Goal: Check status: Check status

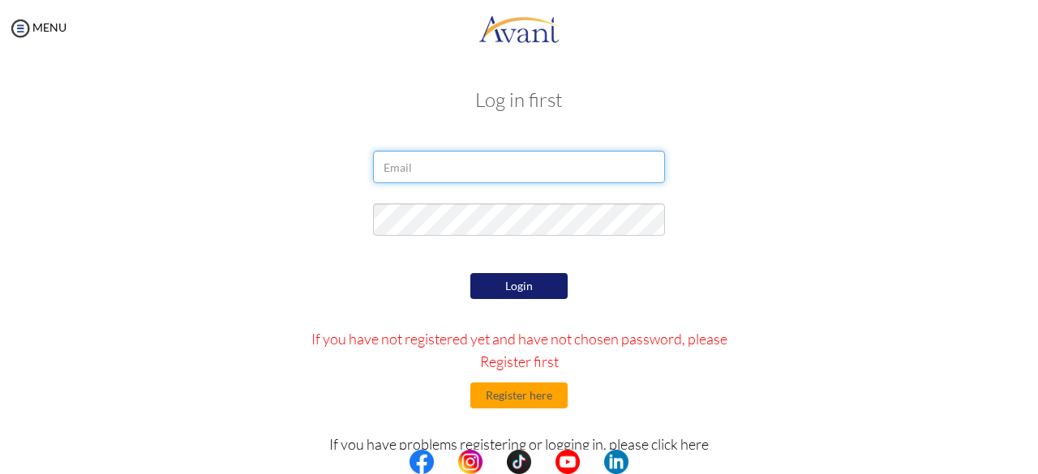
type input "[EMAIL_ADDRESS][DOMAIN_NAME]"
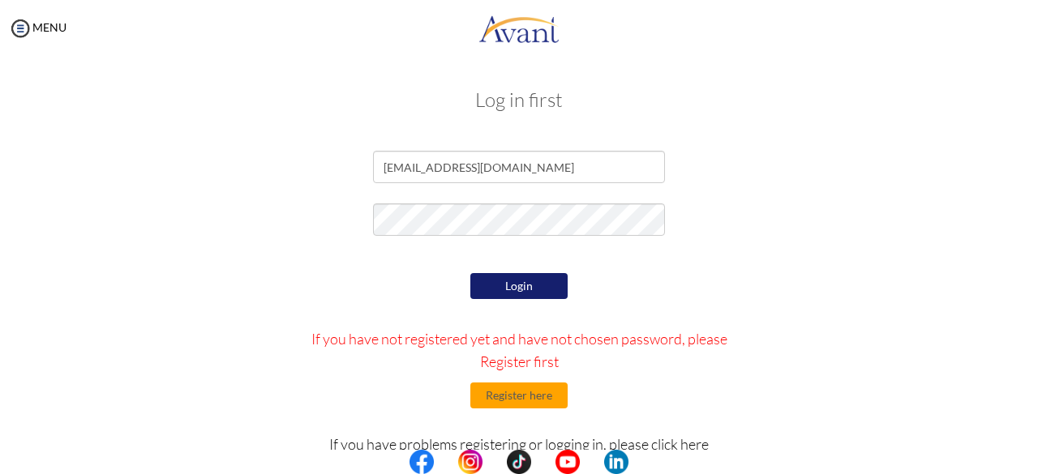
click at [492, 293] on button "Login" at bounding box center [518, 286] width 97 height 26
click at [535, 291] on button "Login" at bounding box center [518, 286] width 97 height 26
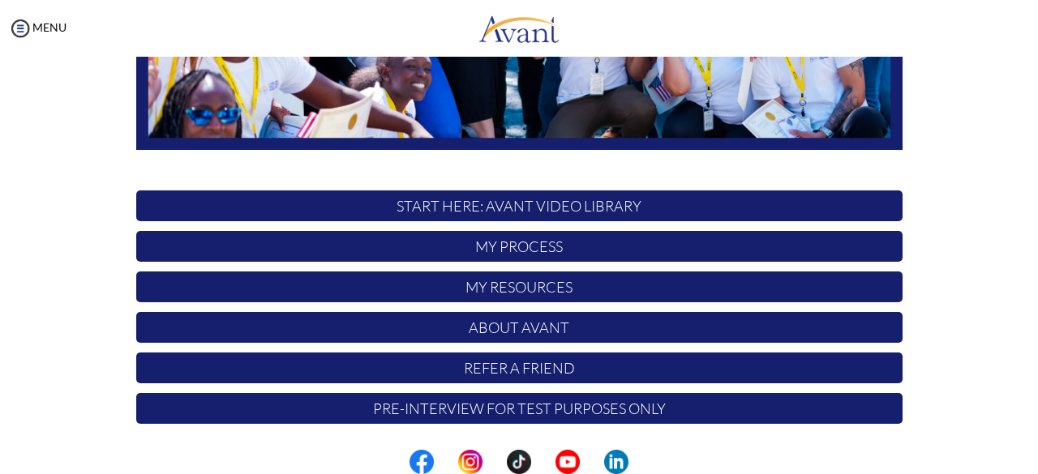
scroll to position [426, 0]
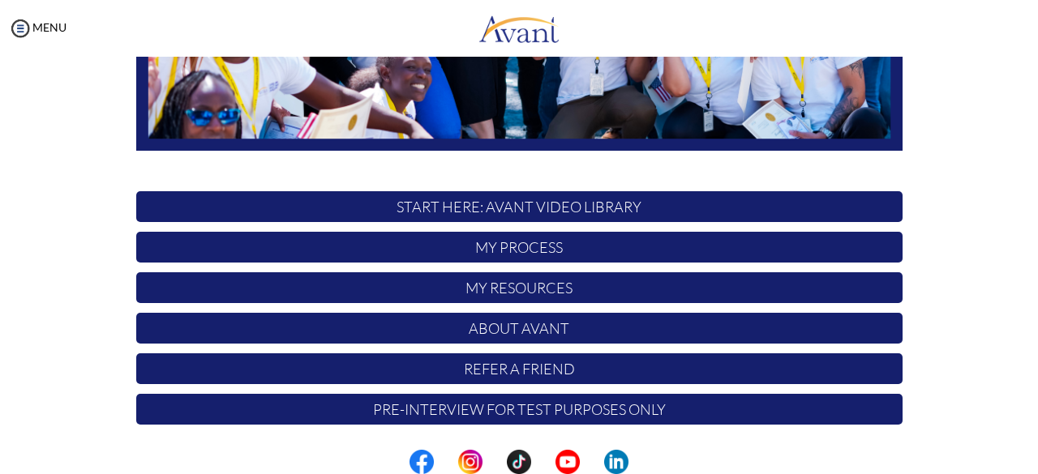
click at [599, 244] on p "My Process" at bounding box center [519, 247] width 766 height 31
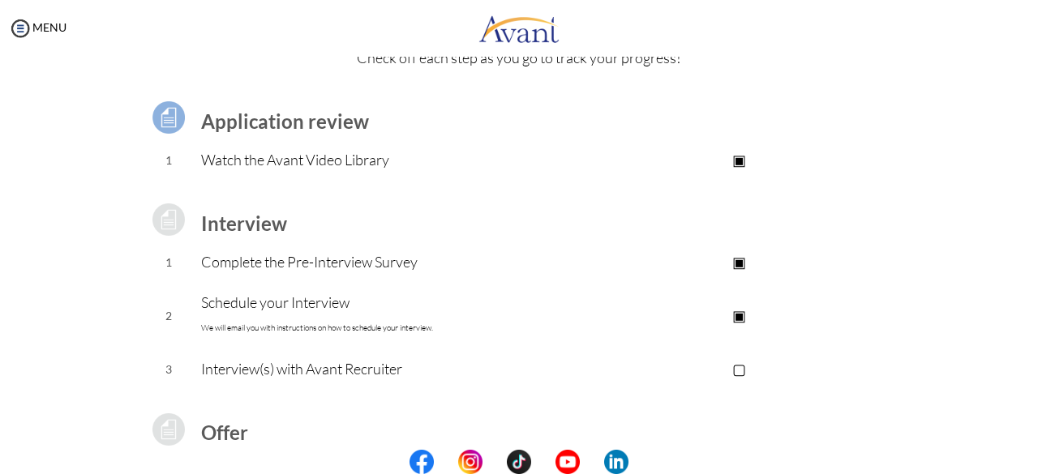
scroll to position [76, 0]
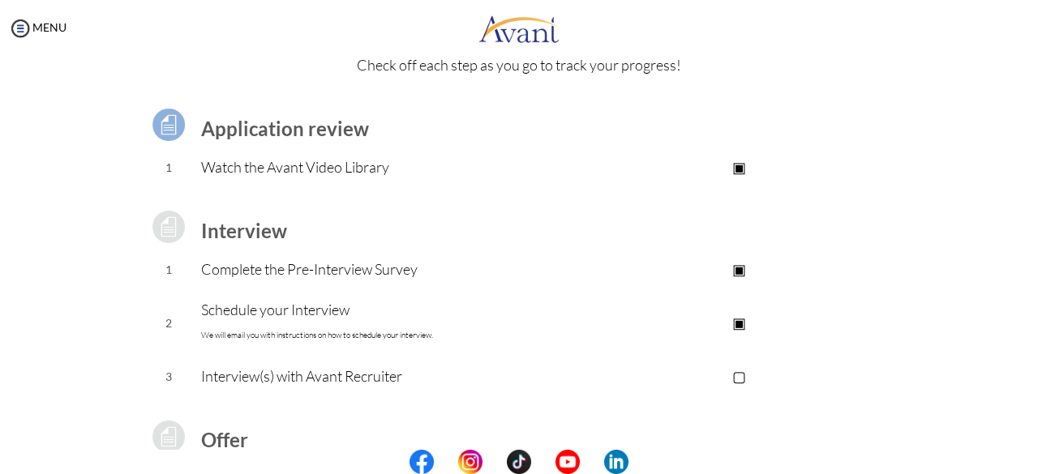
click at [356, 377] on p "Interview(s) with Avant Recruiter" at bounding box center [388, 376] width 375 height 23
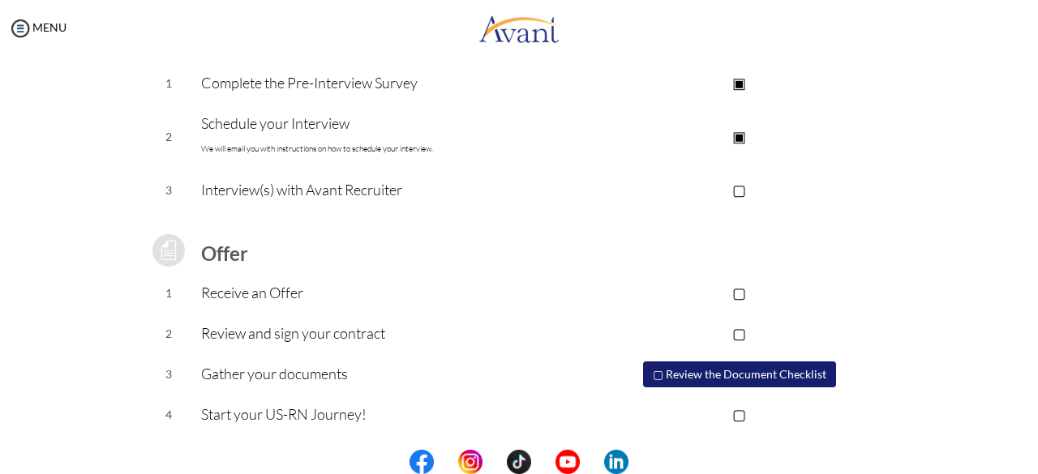
scroll to position [263, 0]
click at [221, 204] on td "Interview(s) with Avant Recruiter" at bounding box center [388, 190] width 375 height 41
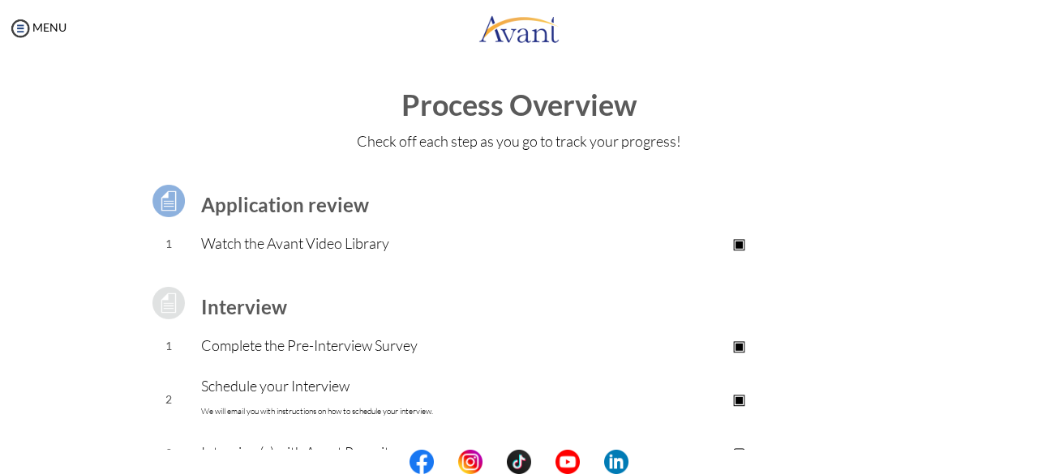
scroll to position [0, 0]
click at [25, 22] on img at bounding box center [20, 28] width 24 height 24
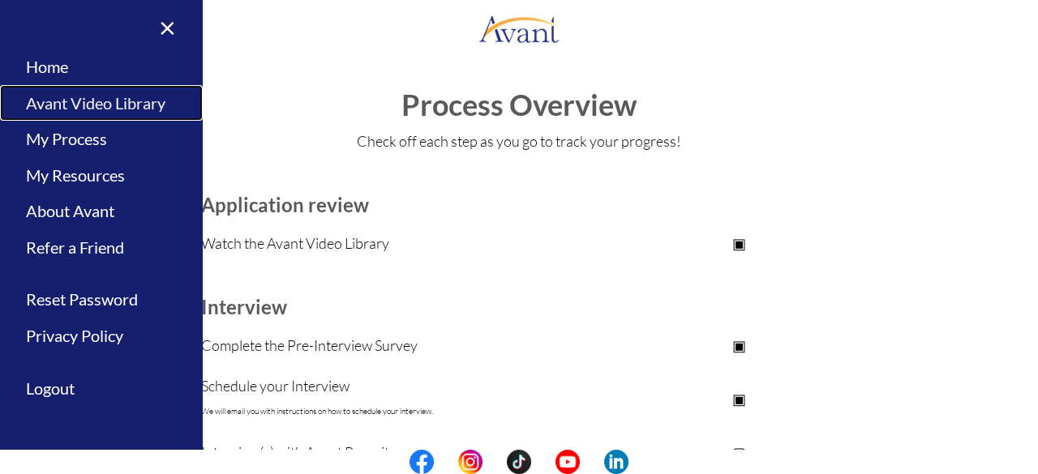
click at [107, 103] on link "Avant Video Library" at bounding box center [101, 103] width 203 height 36
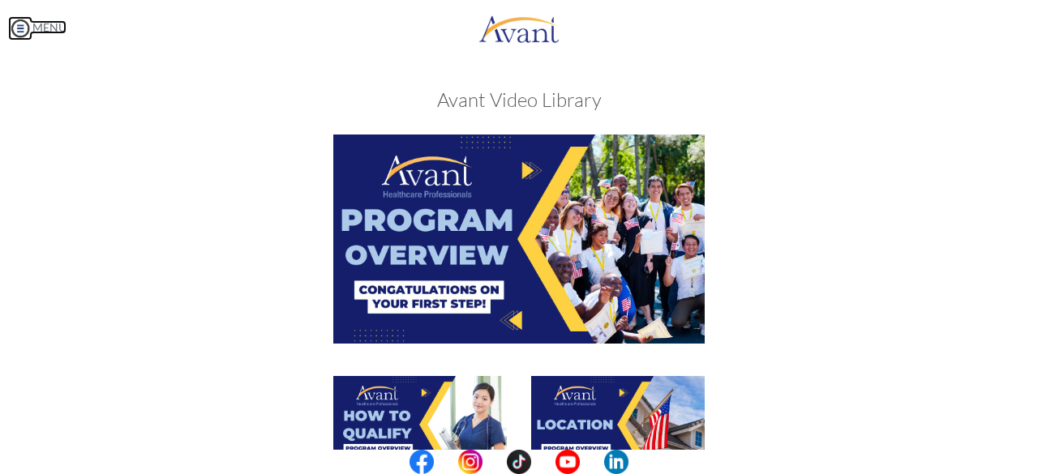
click at [29, 27] on img at bounding box center [20, 28] width 24 height 24
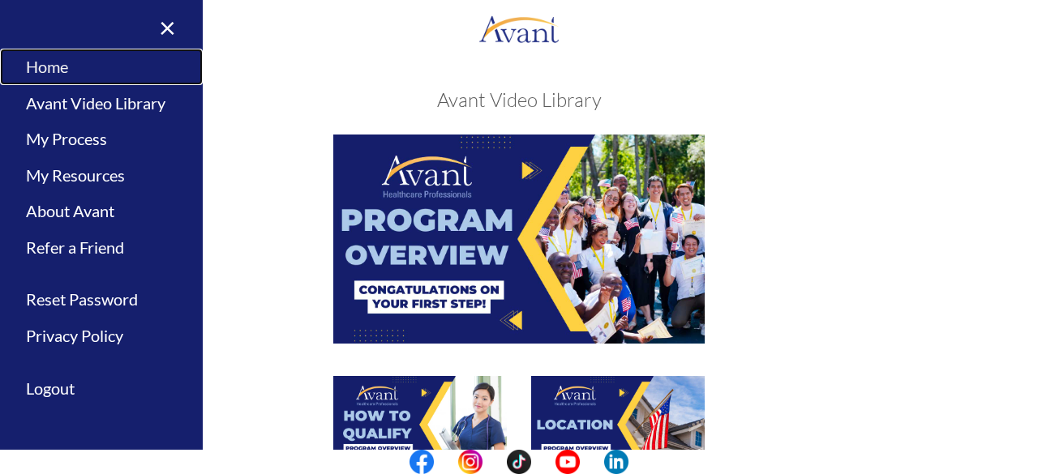
click at [78, 71] on link "Home" at bounding box center [101, 67] width 203 height 36
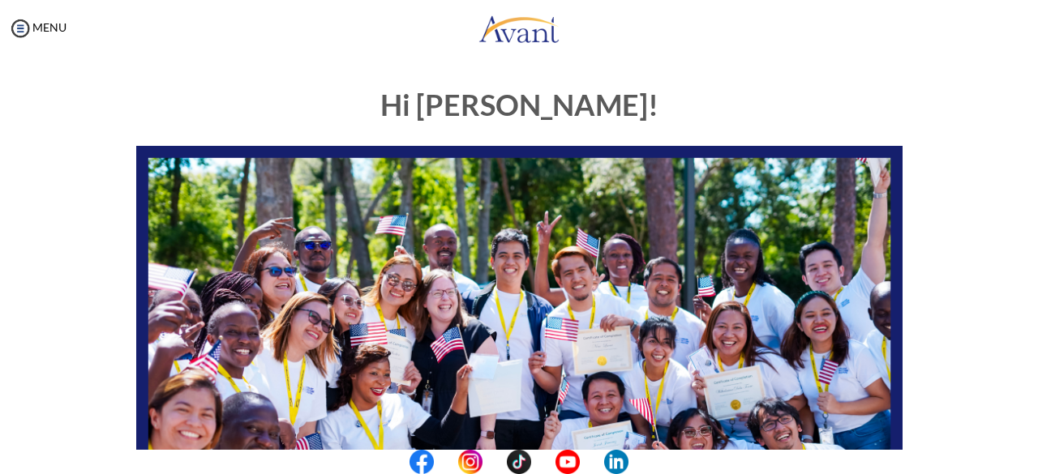
scroll to position [426, 0]
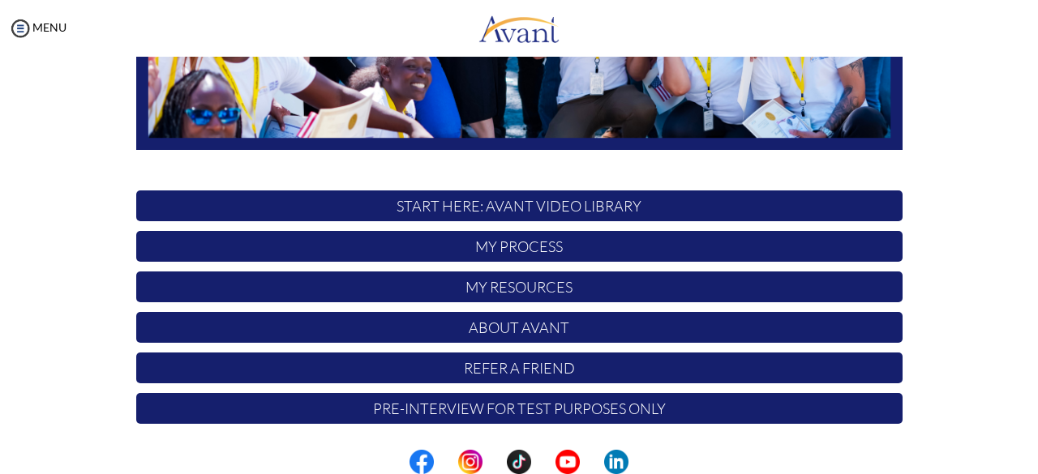
click at [599, 290] on p "My Resources" at bounding box center [519, 287] width 766 height 31
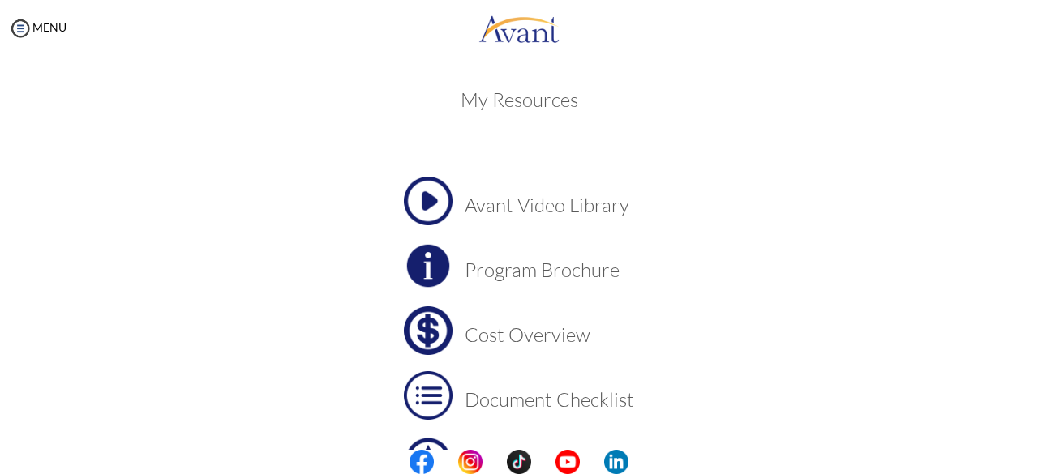
scroll to position [181, 0]
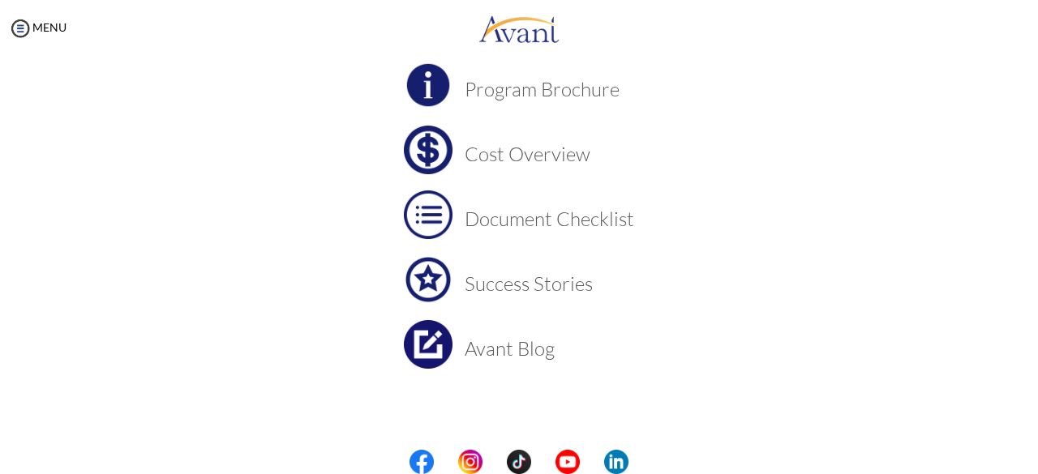
click at [516, 361] on td "Avant Blog" at bounding box center [549, 344] width 169 height 49
click at [36, 20] on link "MENU" at bounding box center [37, 27] width 58 height 14
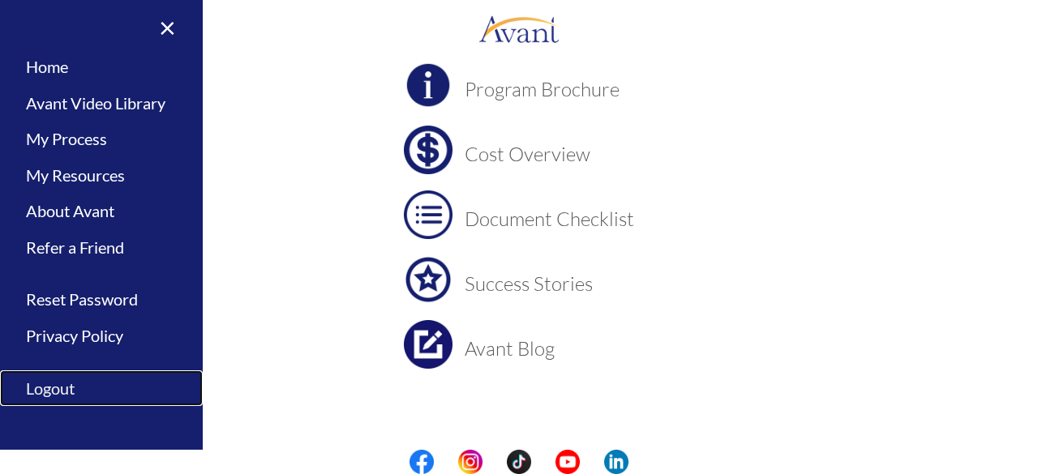
click at [52, 380] on link "Logout" at bounding box center [101, 389] width 203 height 36
